Goal: Check status: Check status

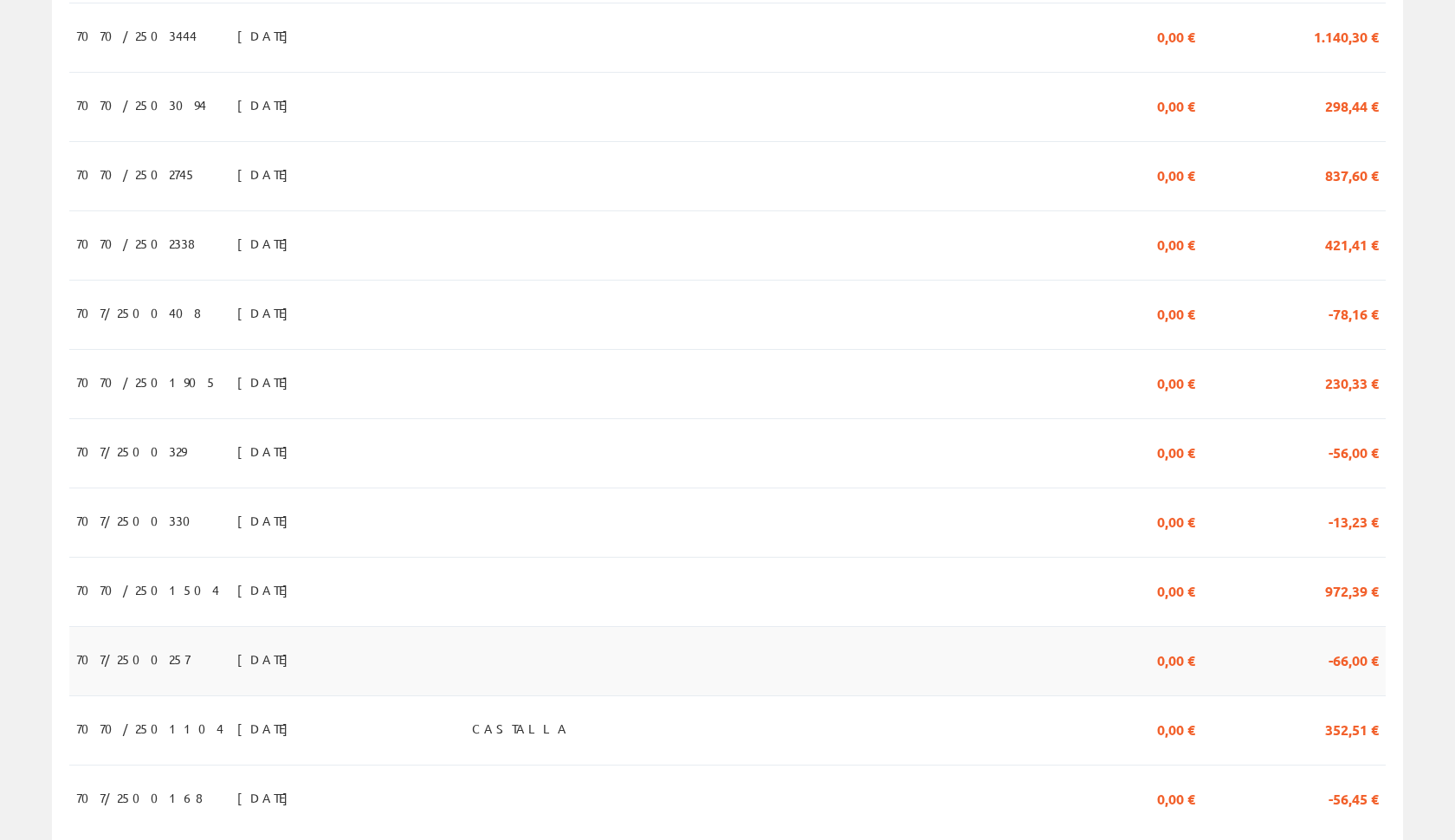
scroll to position [1337, 0]
click at [1072, 569] on td at bounding box center [946, 592] width 252 height 69
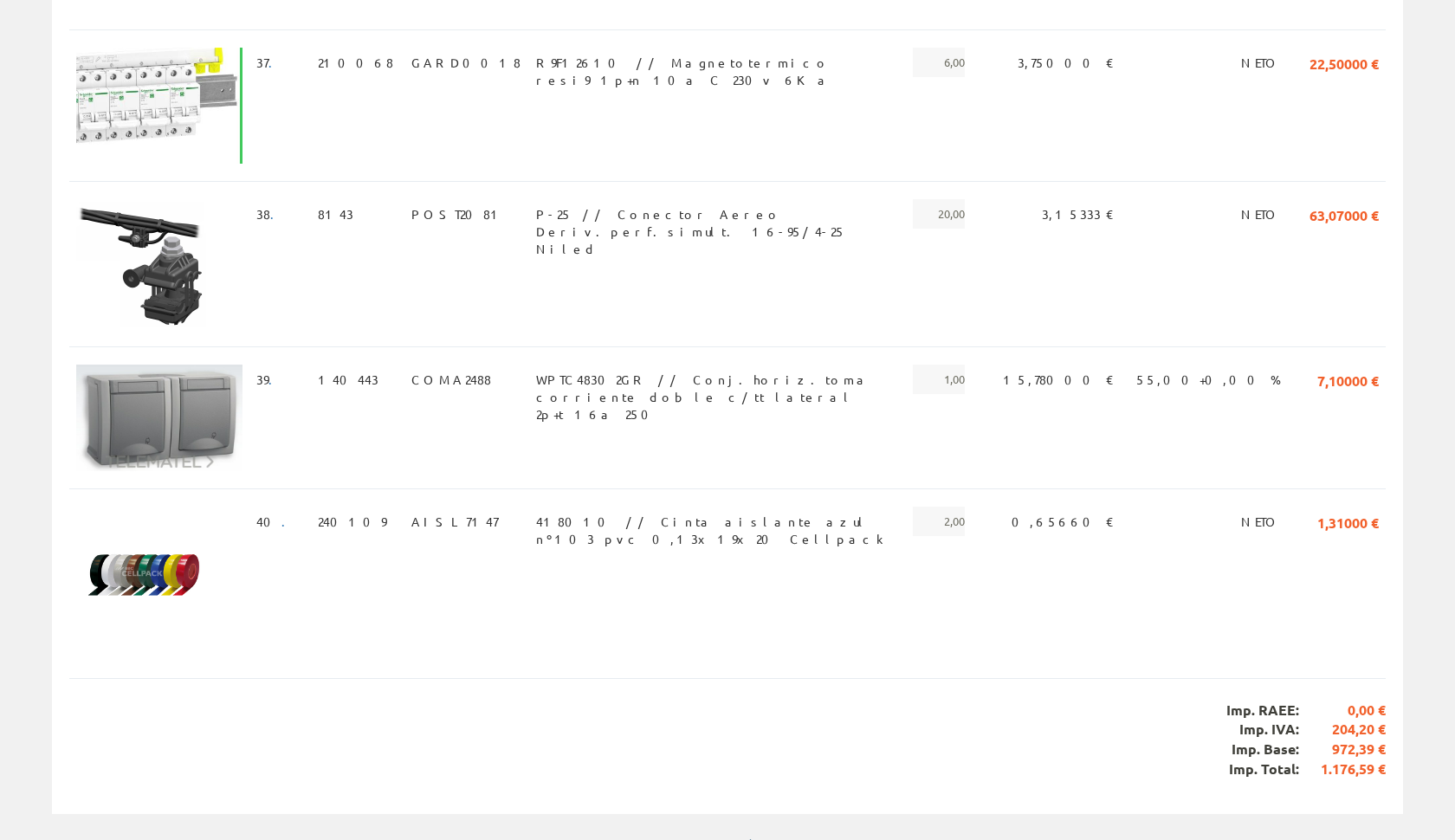
scroll to position [6095, 0]
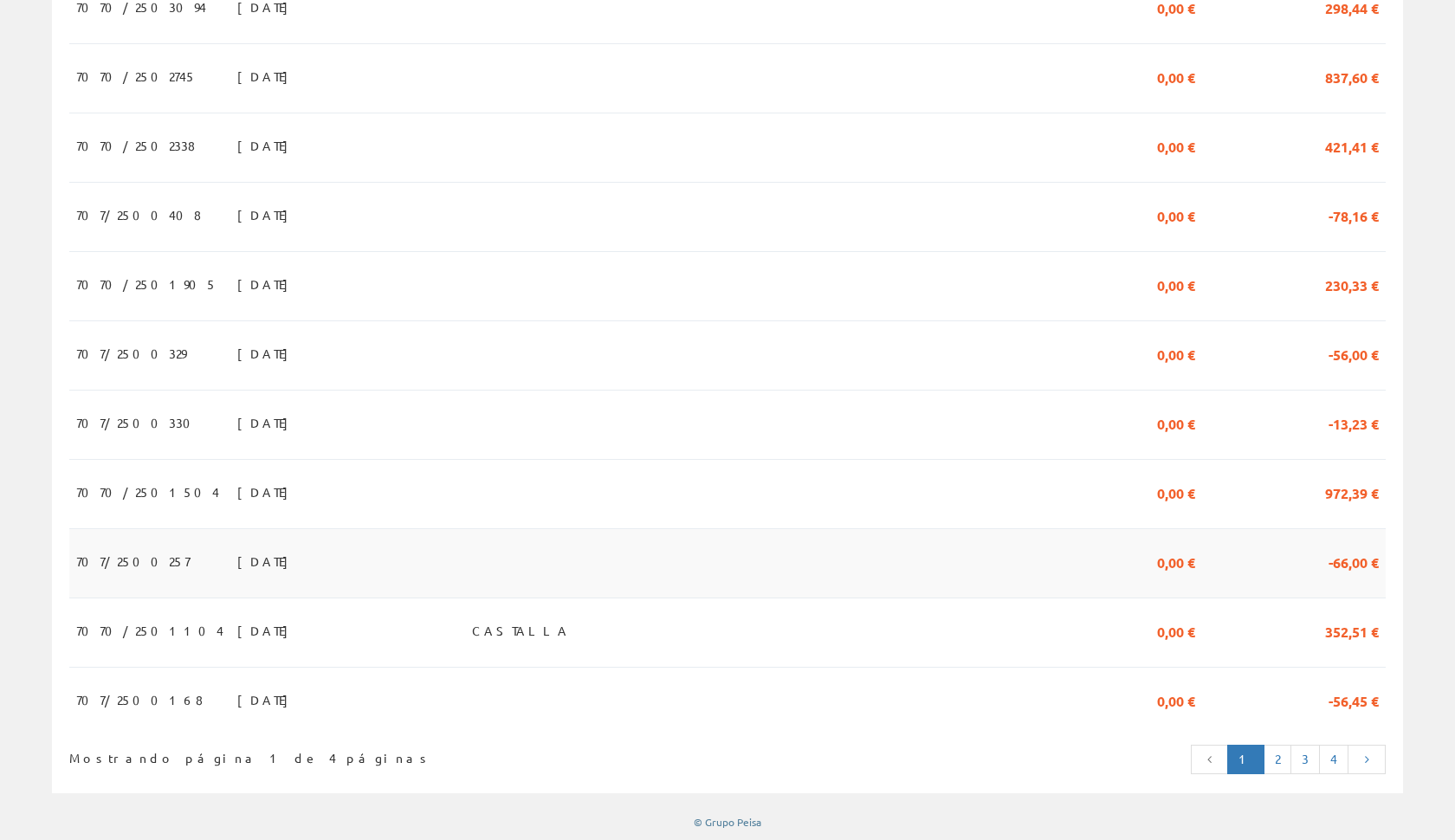
scroll to position [1435, 0]
click at [1167, 82] on td "0,00 €" at bounding box center [1136, 79] width 130 height 69
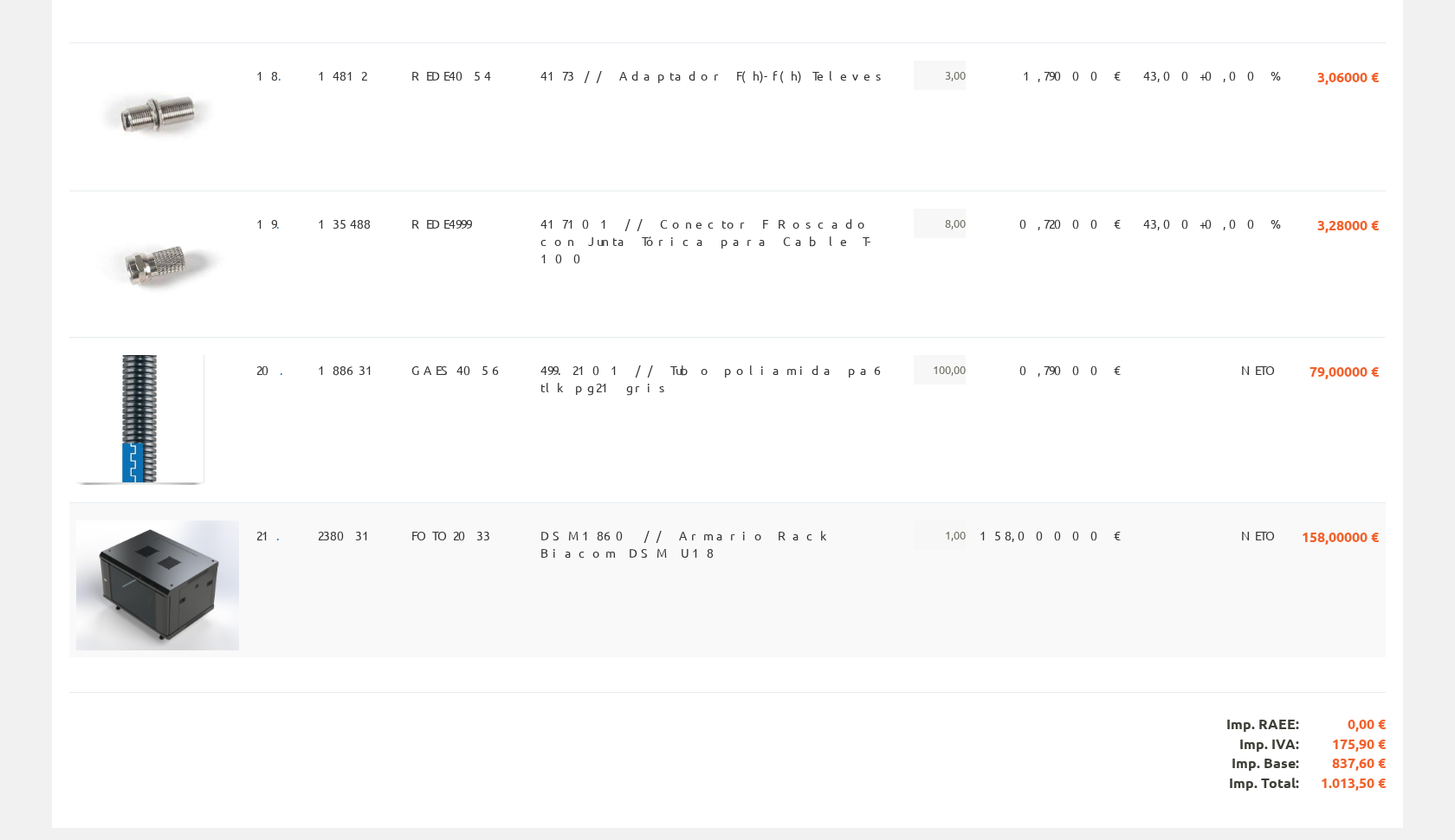
scroll to position [2879, 0]
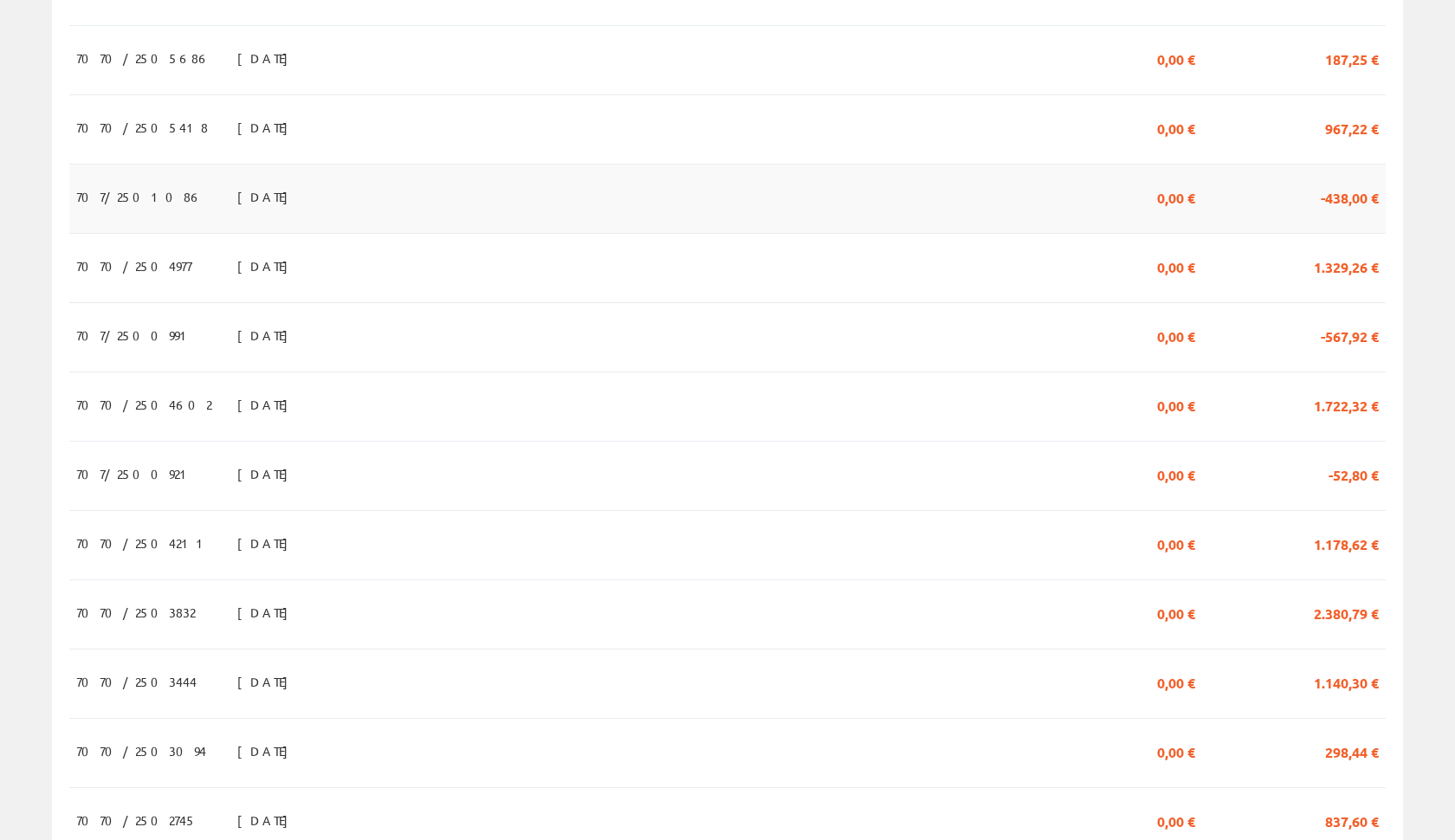
scroll to position [687, 0]
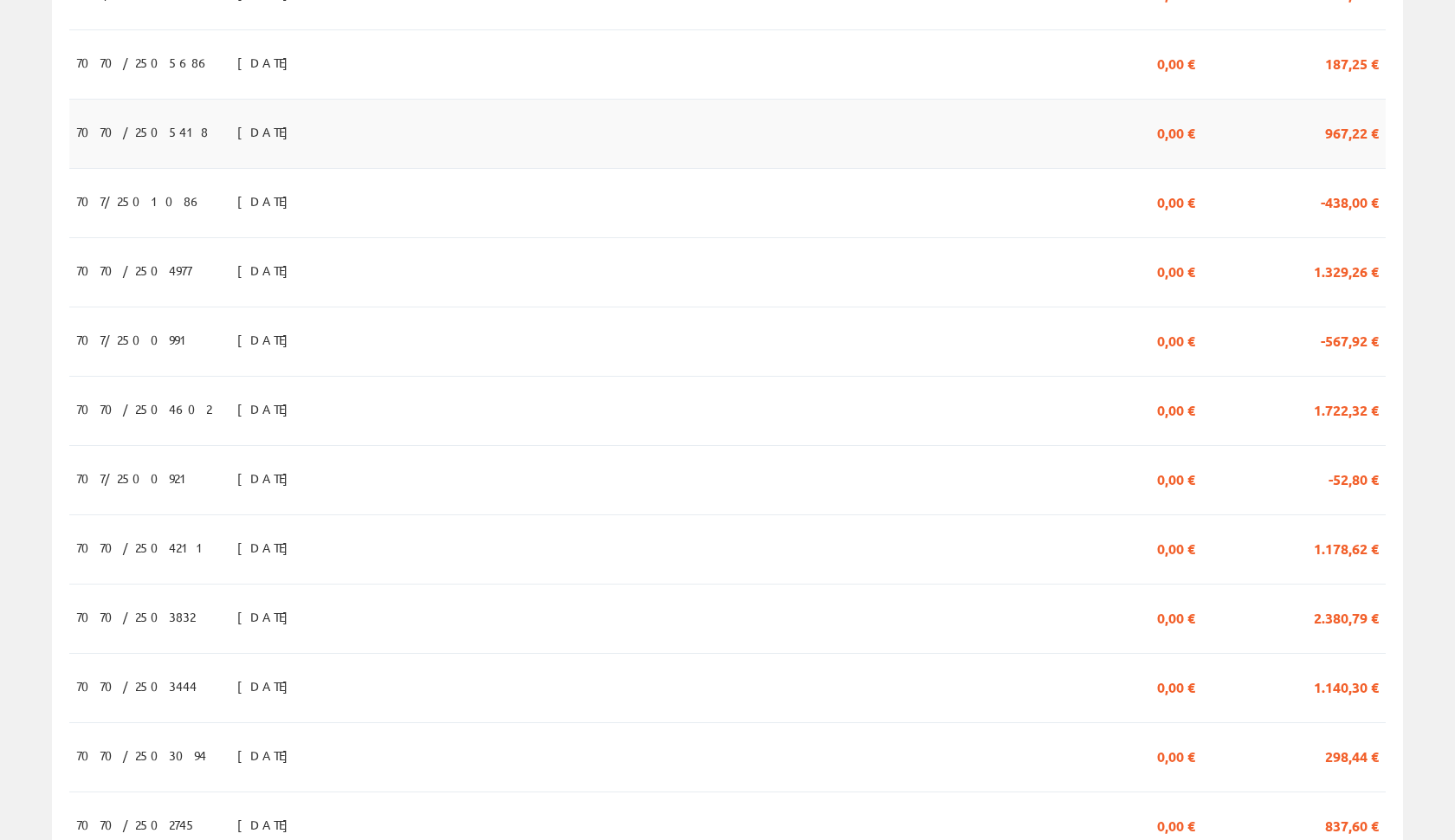
click at [1072, 162] on td at bounding box center [946, 134] width 252 height 69
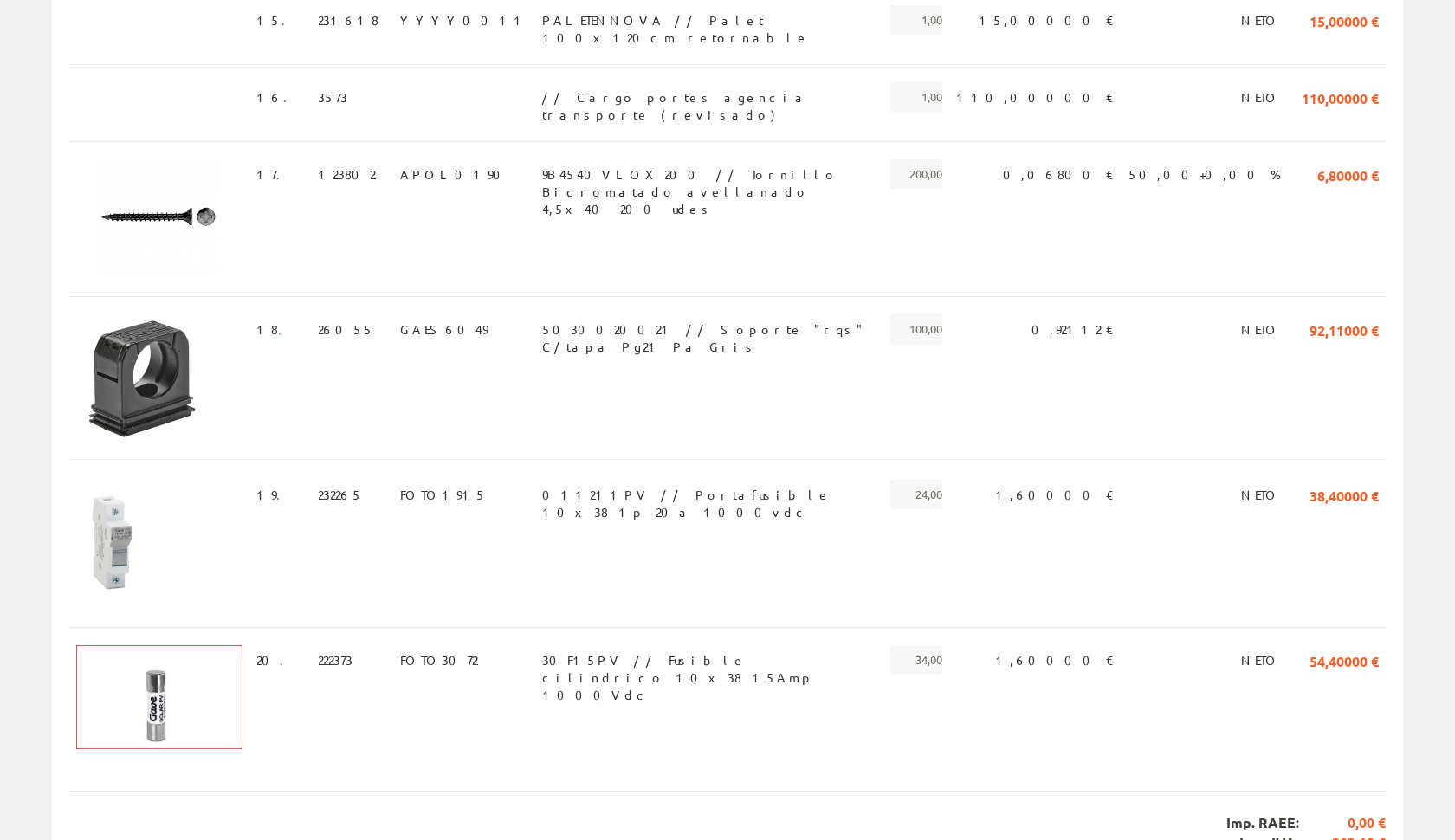
scroll to position [2142, 0]
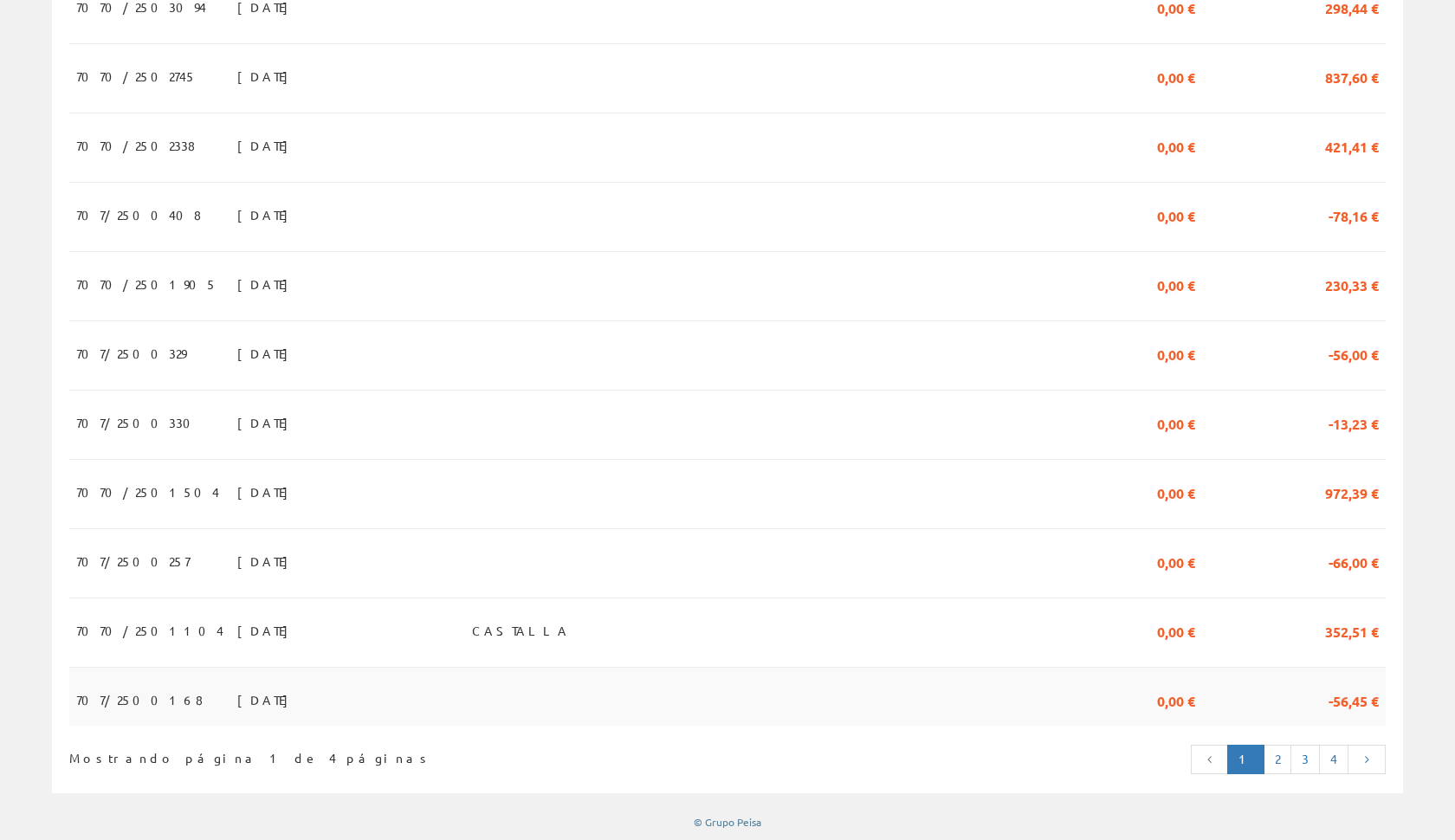
scroll to position [1435, 0]
click at [1299, 759] on link "3" at bounding box center [1304, 760] width 29 height 29
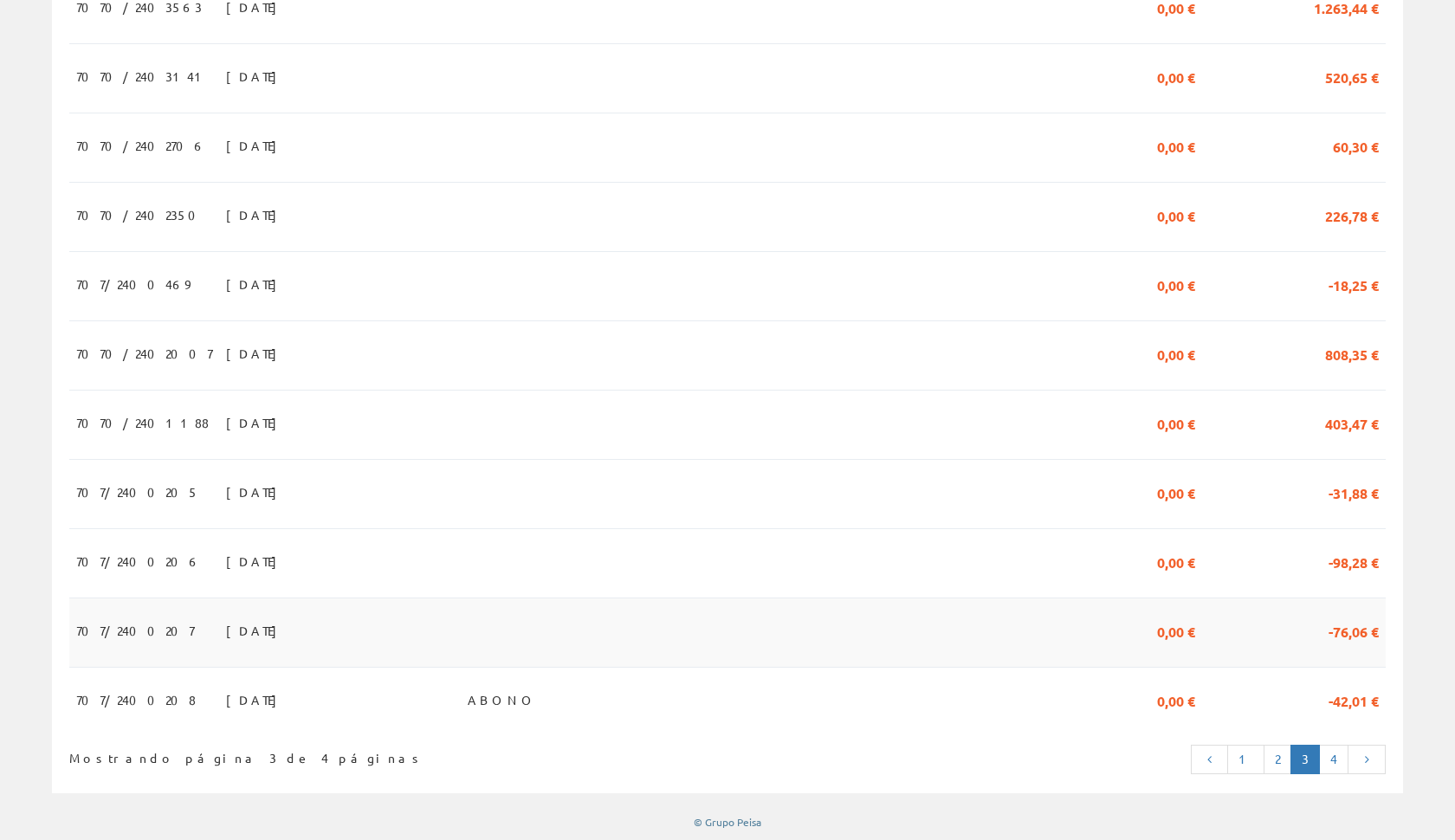
scroll to position [1435, 0]
click at [1279, 759] on link "2" at bounding box center [1277, 760] width 28 height 29
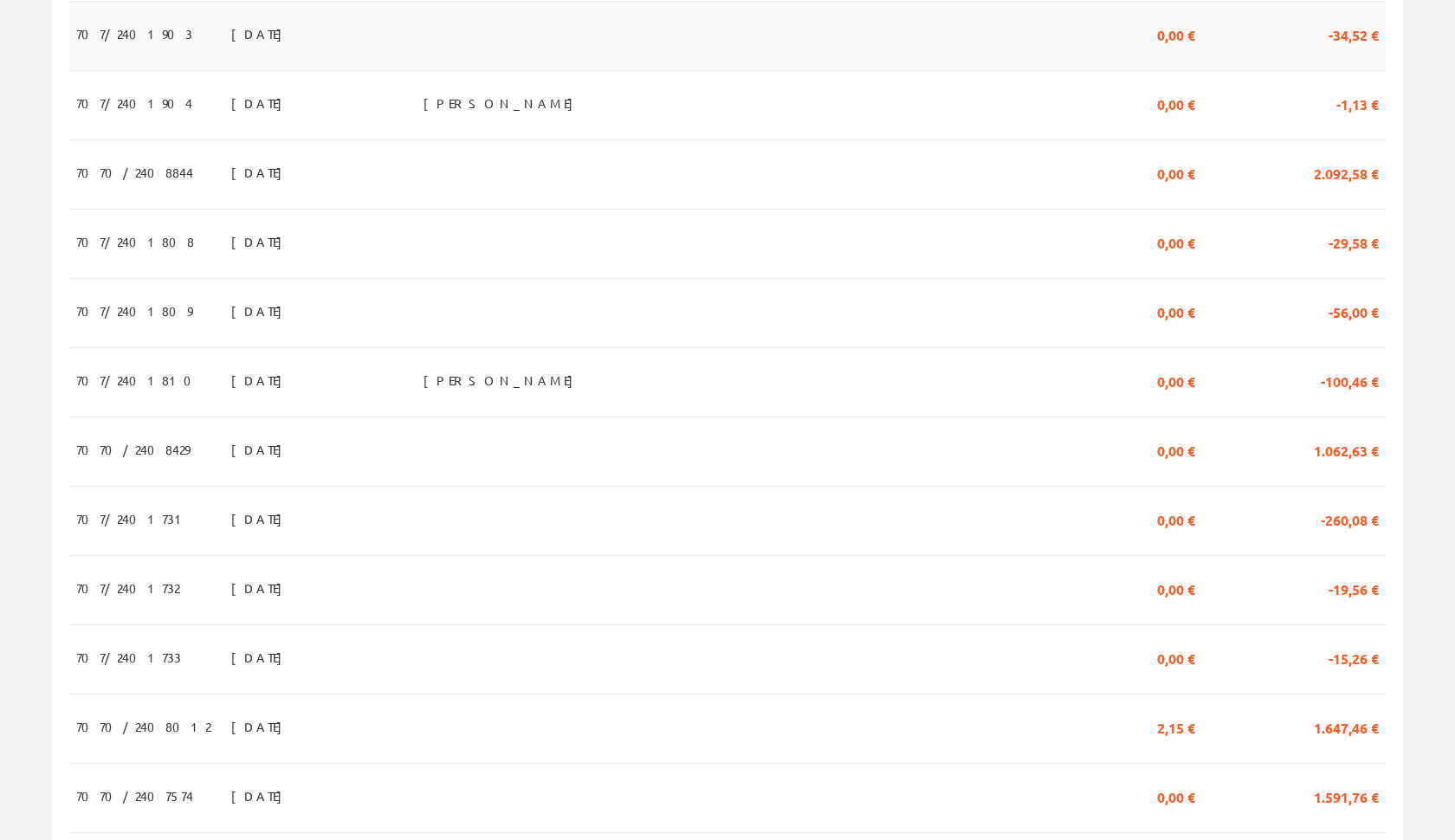
scroll to position [1063, 0]
click at [975, 453] on td at bounding box center [968, 450] width 206 height 69
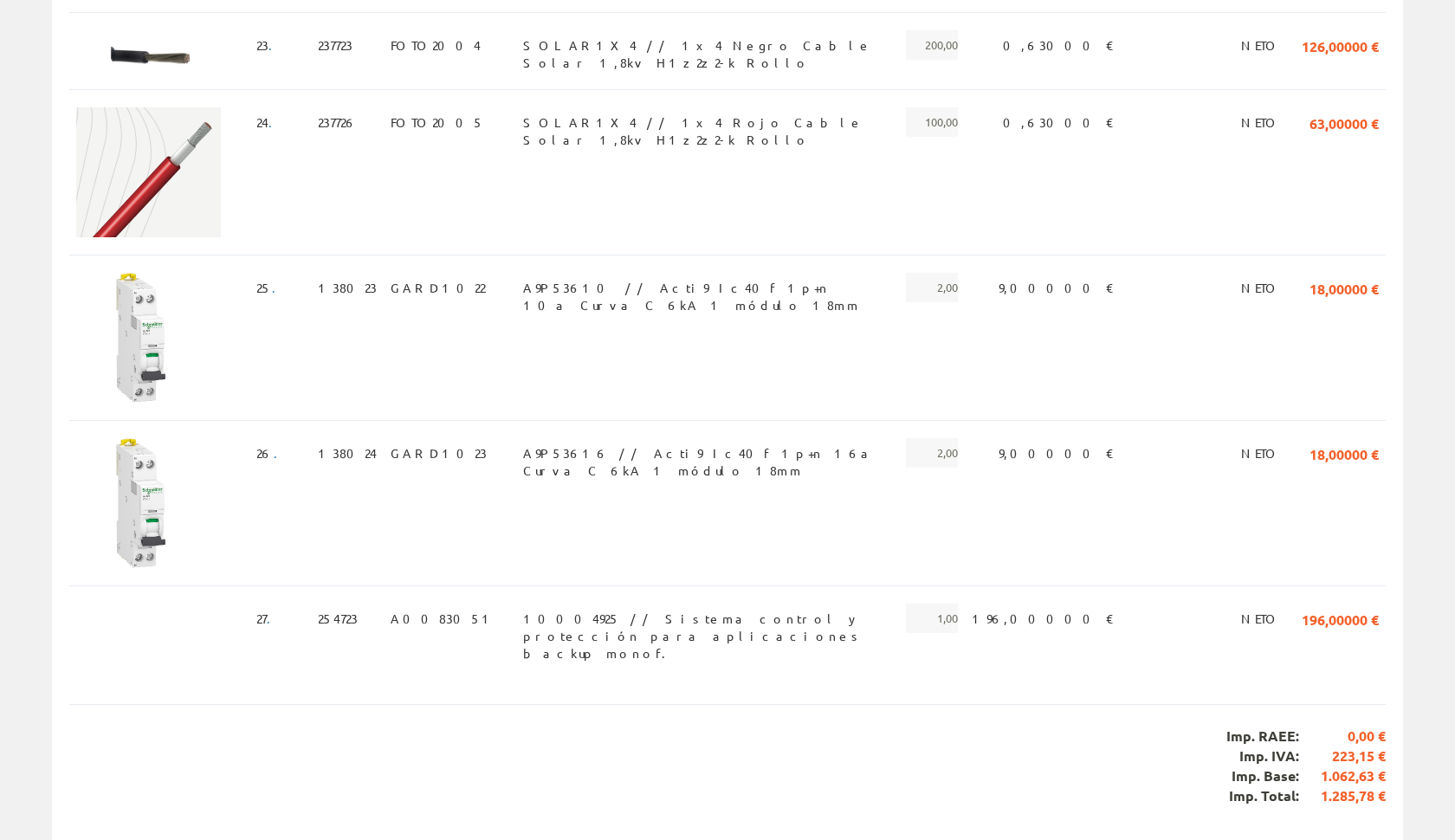
scroll to position [3870, 0]
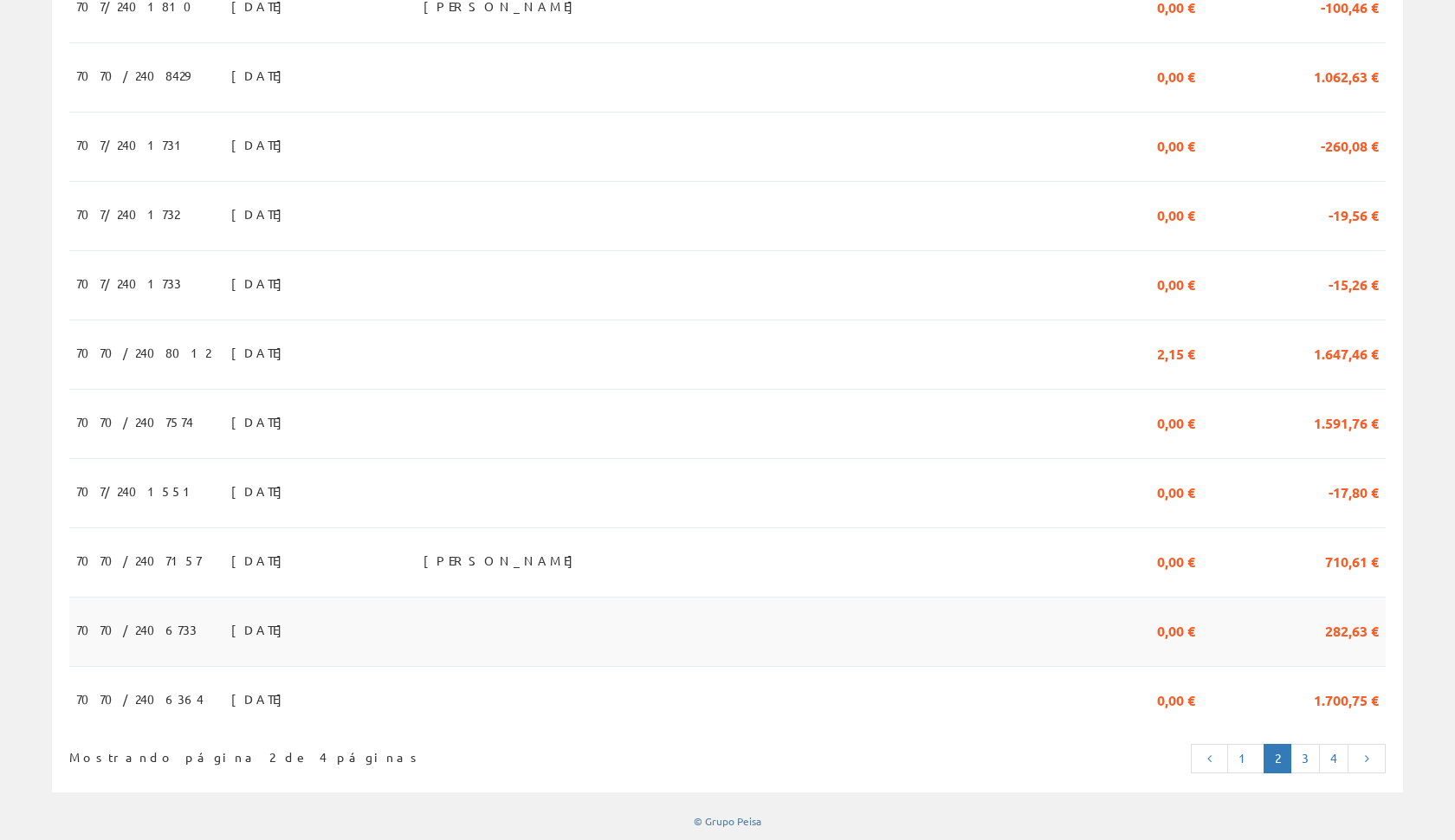
scroll to position [1435, 0]
click at [1244, 756] on link "1" at bounding box center [1245, 760] width 37 height 29
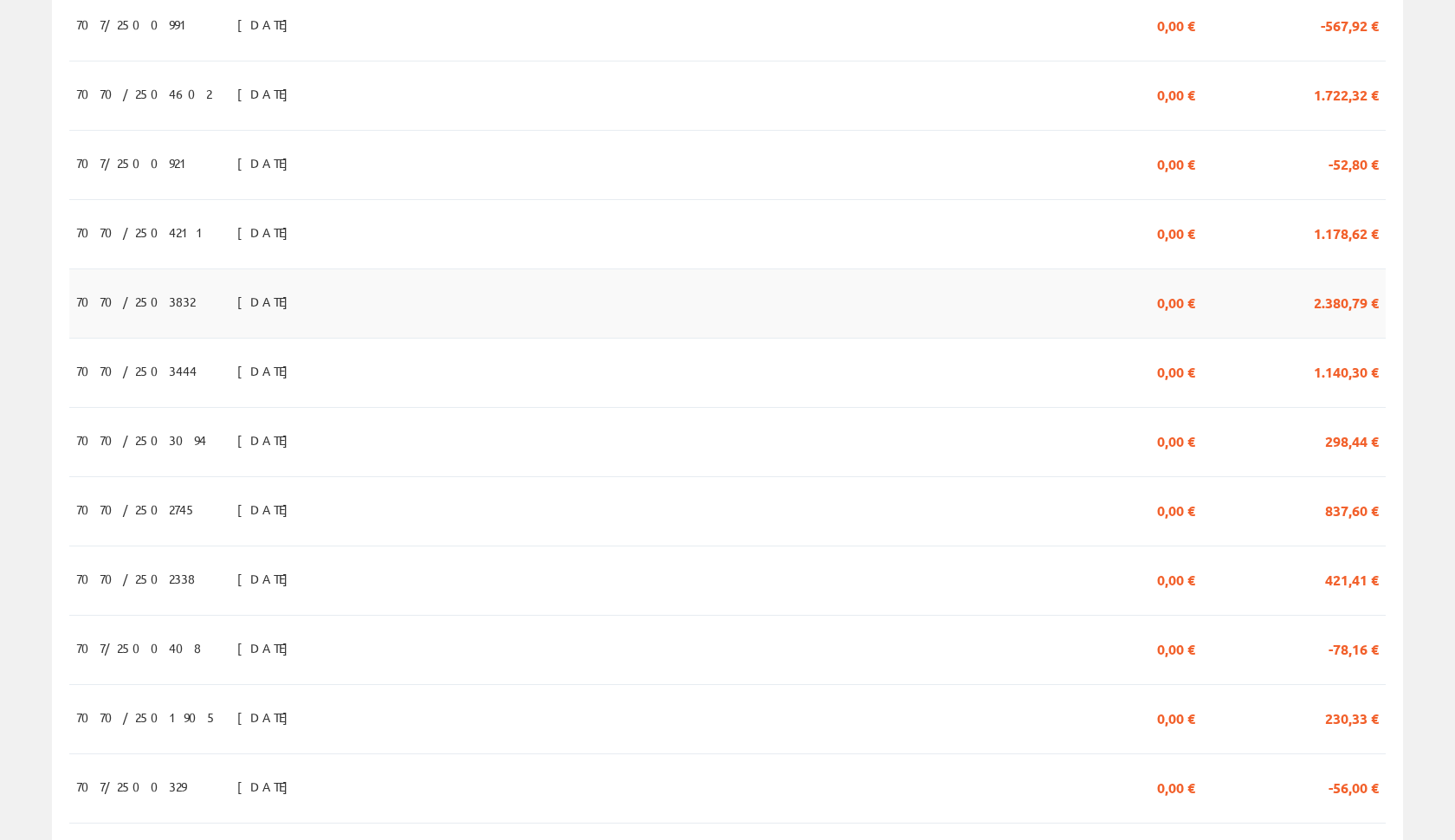
scroll to position [1004, 0]
click at [1195, 519] on span "0,00 €" at bounding box center [1176, 507] width 38 height 29
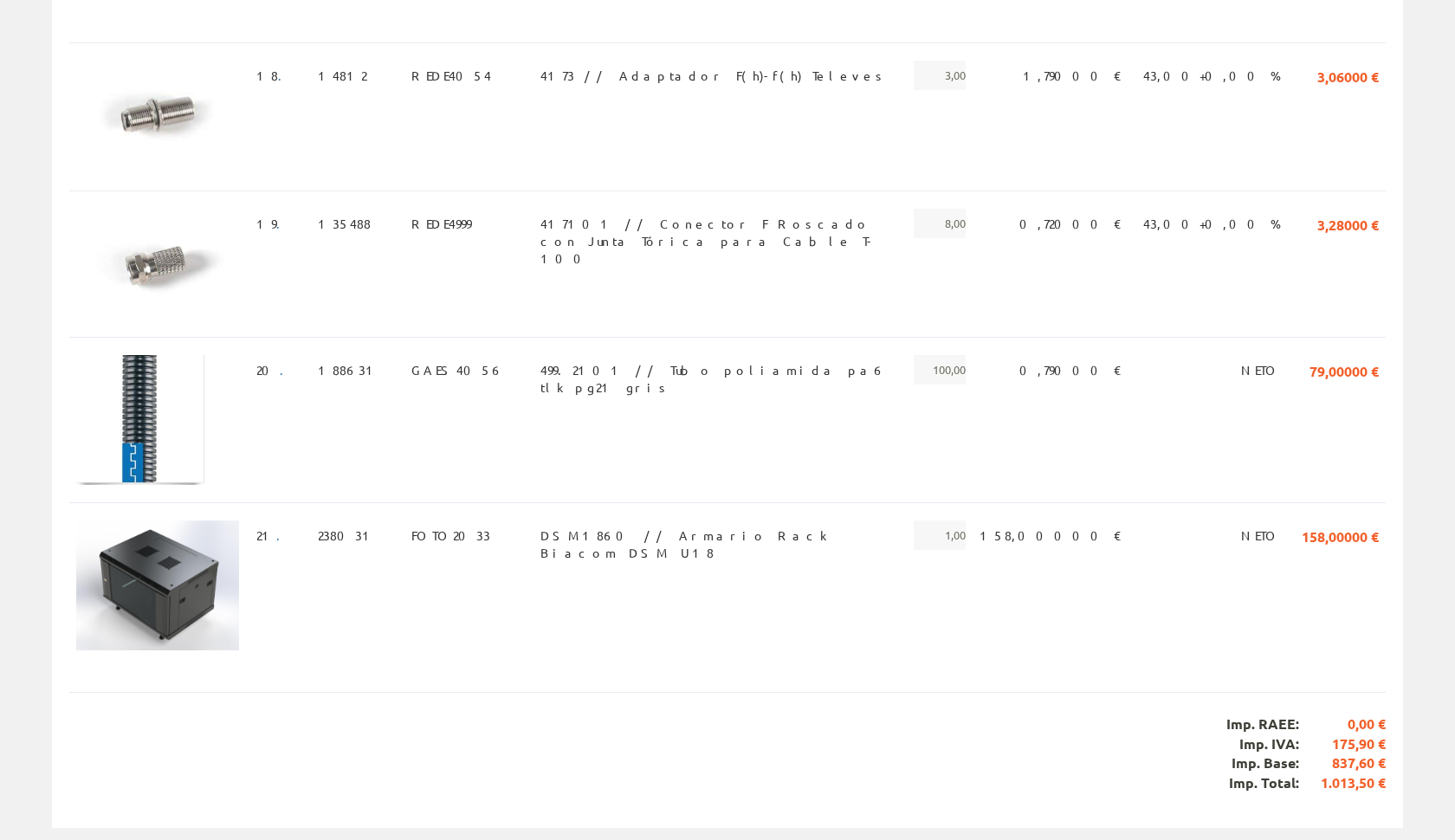
scroll to position [2879, 0]
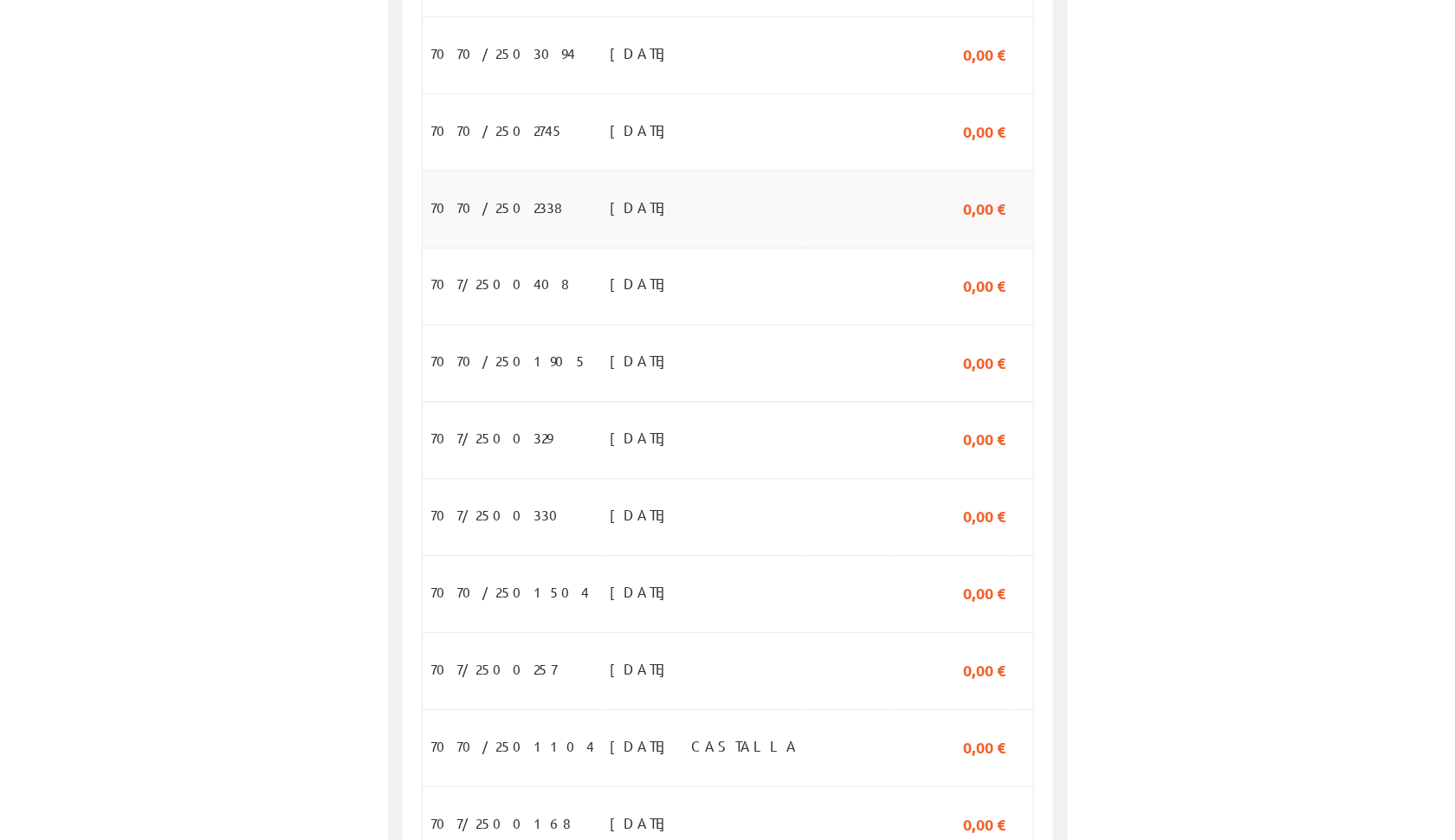
scroll to position [1335, 0]
